Goal: Navigation & Orientation: Find specific page/section

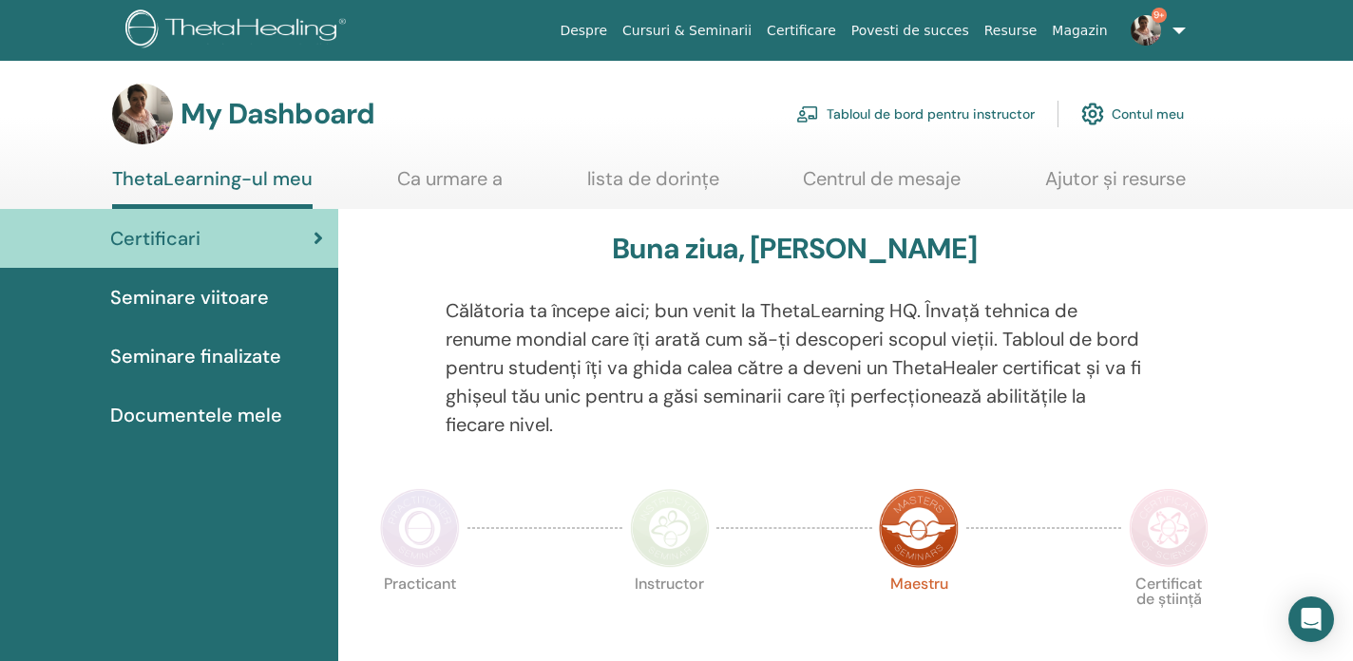
click at [277, 296] on div "Seminare viitoare" at bounding box center [169, 297] width 308 height 29
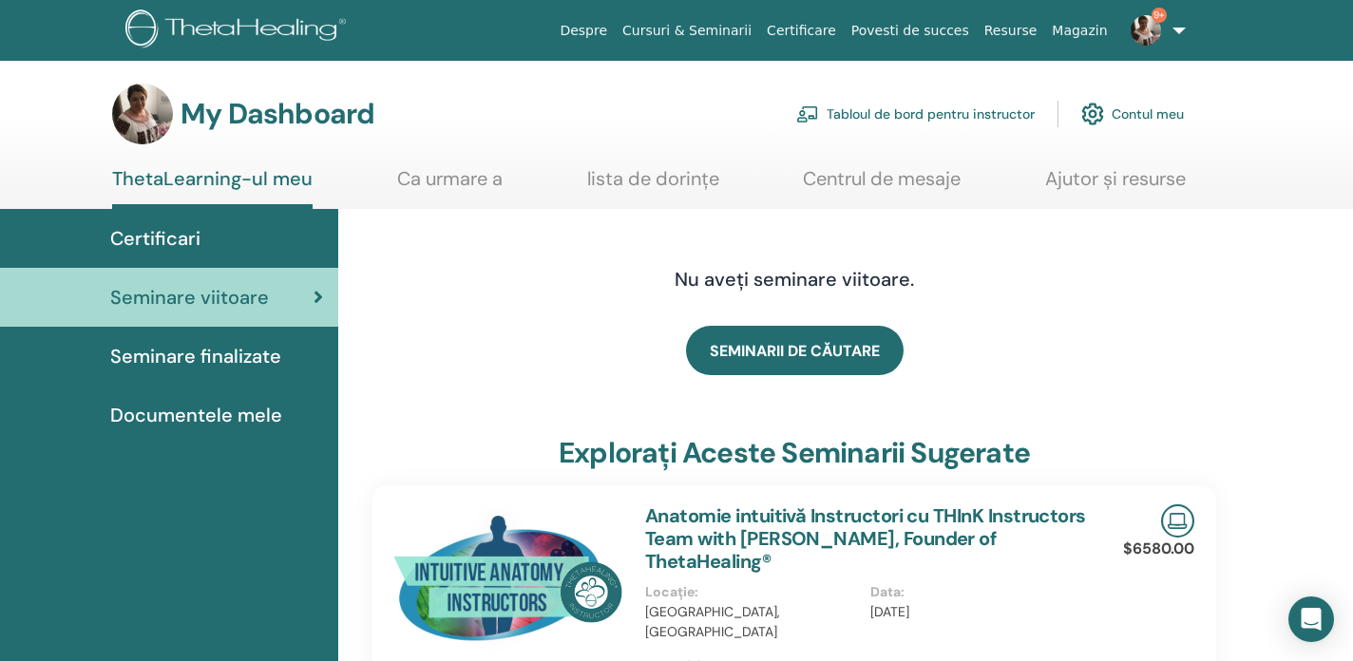
click at [988, 107] on link "Tabloul de bord pentru instructor" at bounding box center [915, 114] width 239 height 42
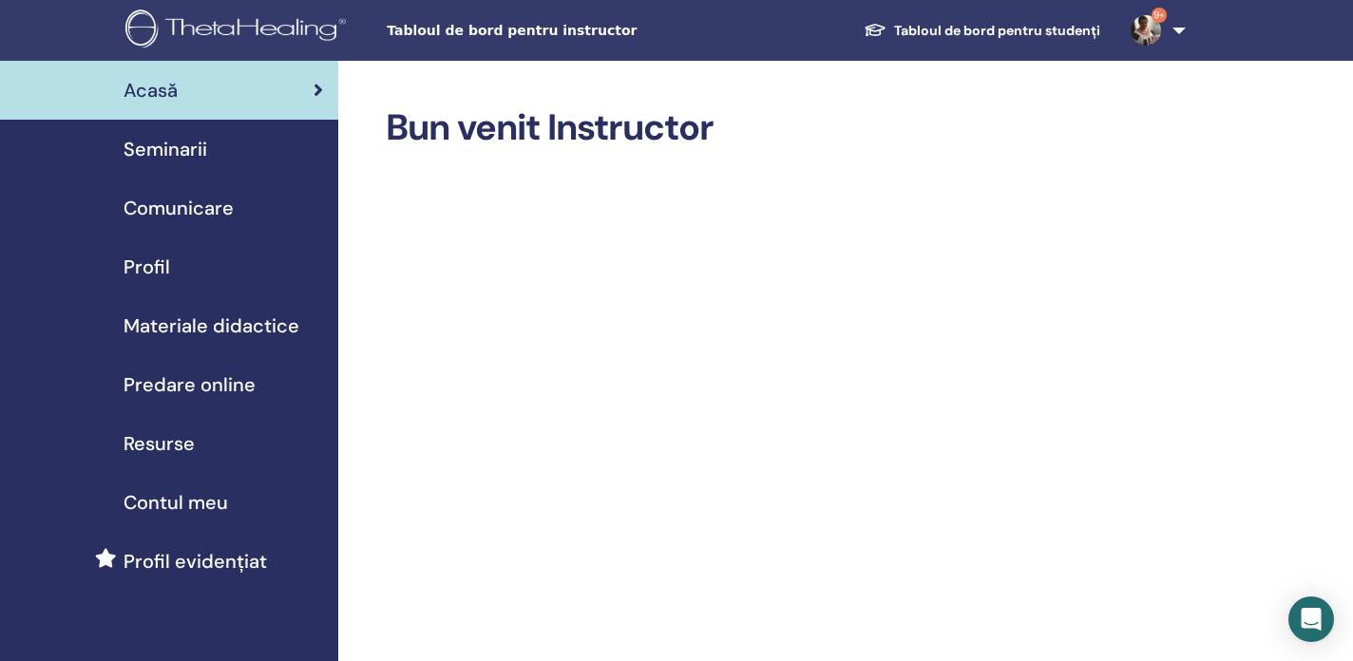
click at [220, 153] on div "Seminarii" at bounding box center [169, 149] width 308 height 29
